Goal: Information Seeking & Learning: Find specific fact

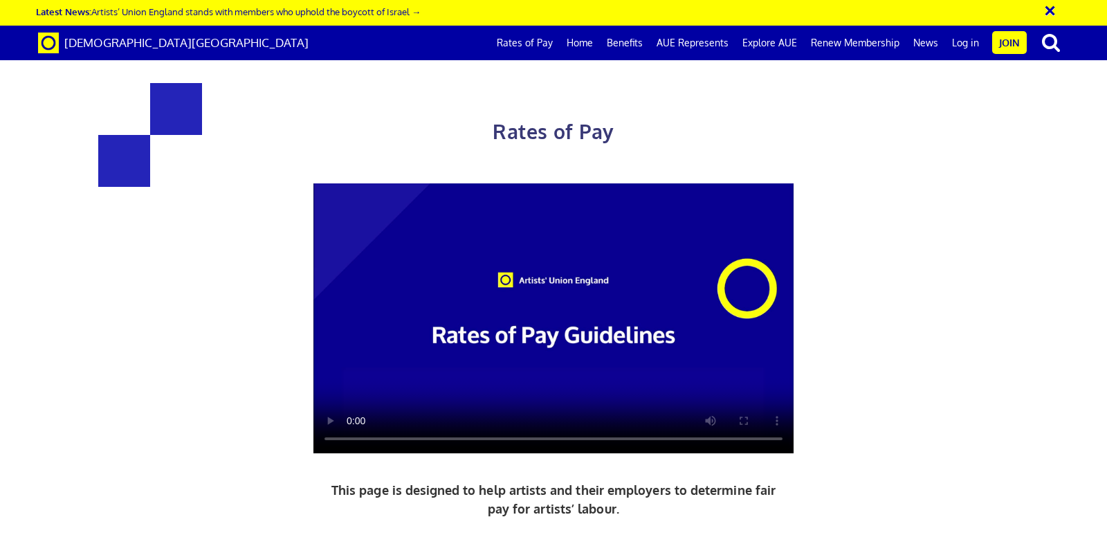
scroll to position [0, 12]
click at [531, 34] on link "Rates of Pay" at bounding box center [525, 43] width 70 height 35
click at [1035, 237] on div "Rates of Pay This page is designed to help artists and their employers to deter…" at bounding box center [554, 371] width 1128 height 714
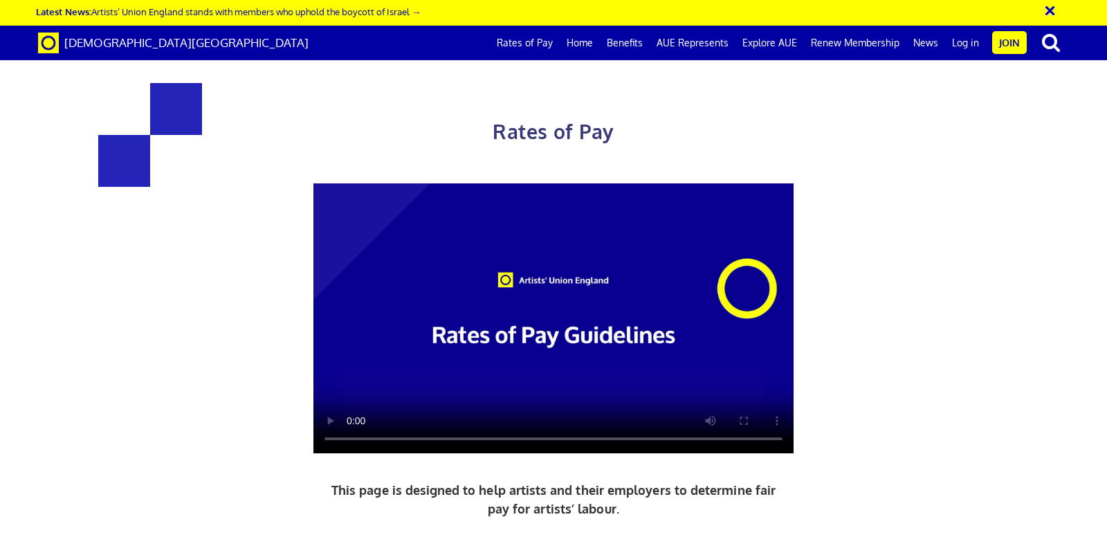
drag, startPoint x: 319, startPoint y: 250, endPoint x: 423, endPoint y: 260, distance: 104.2
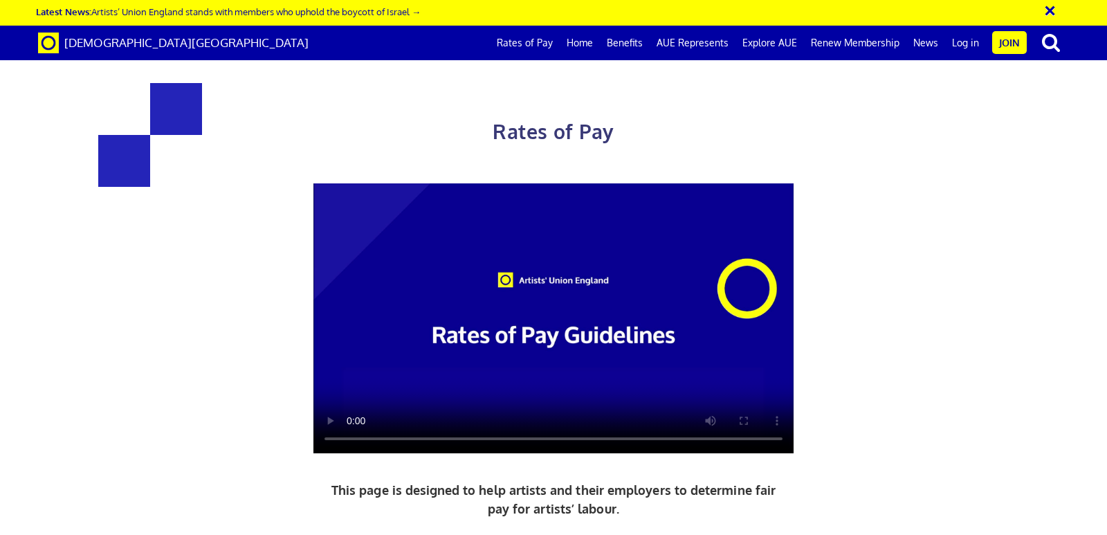
click at [975, 183] on div "Rates of Pay This page is designed to help artists and their employers to deter…" at bounding box center [554, 371] width 1128 height 714
